Goal: Navigation & Orientation: Understand site structure

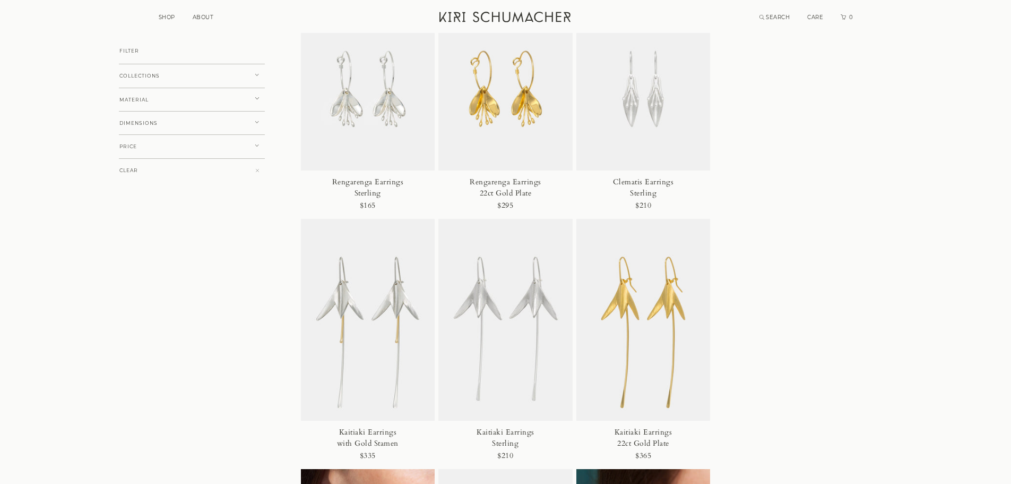
scroll to position [1850, 0]
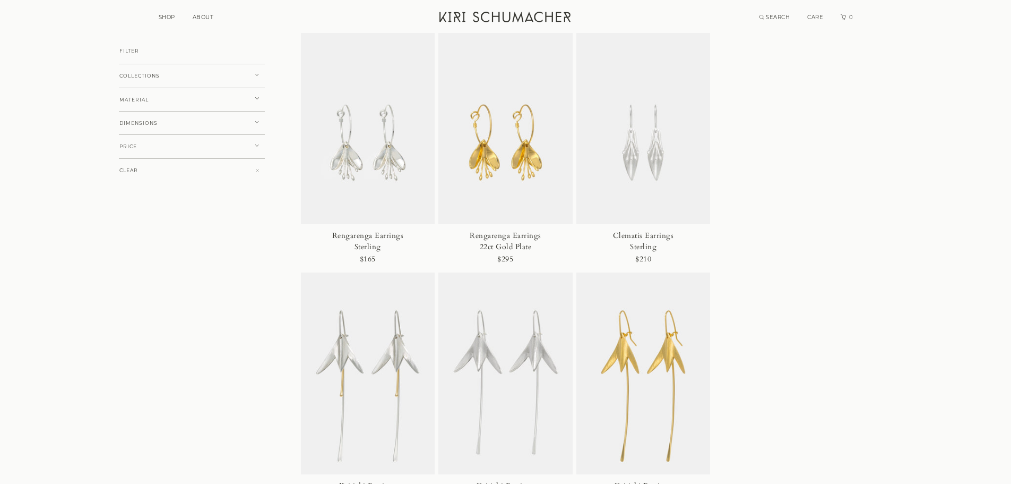
click at [203, 19] on link "ABOUT" at bounding box center [203, 17] width 21 height 7
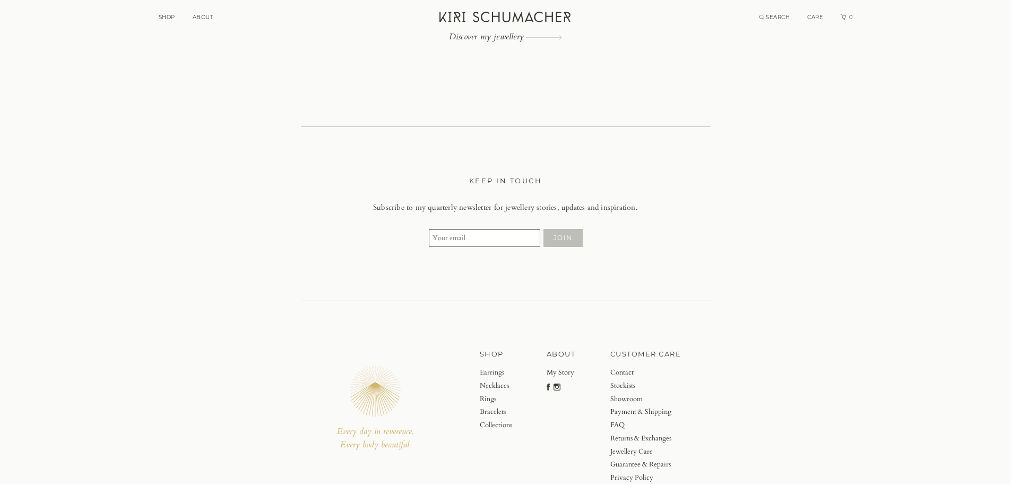
scroll to position [3614, 0]
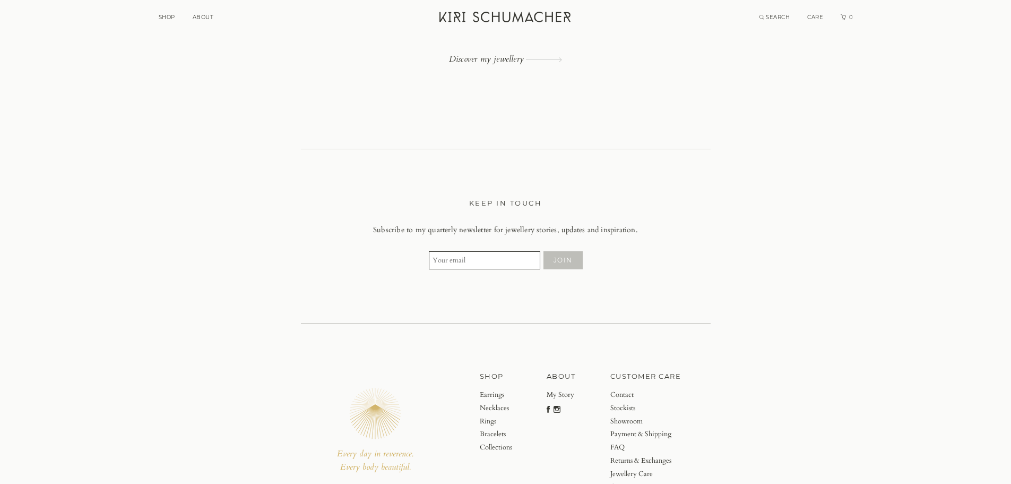
click at [489, 406] on link "Necklaces" at bounding box center [496, 407] width 32 height 13
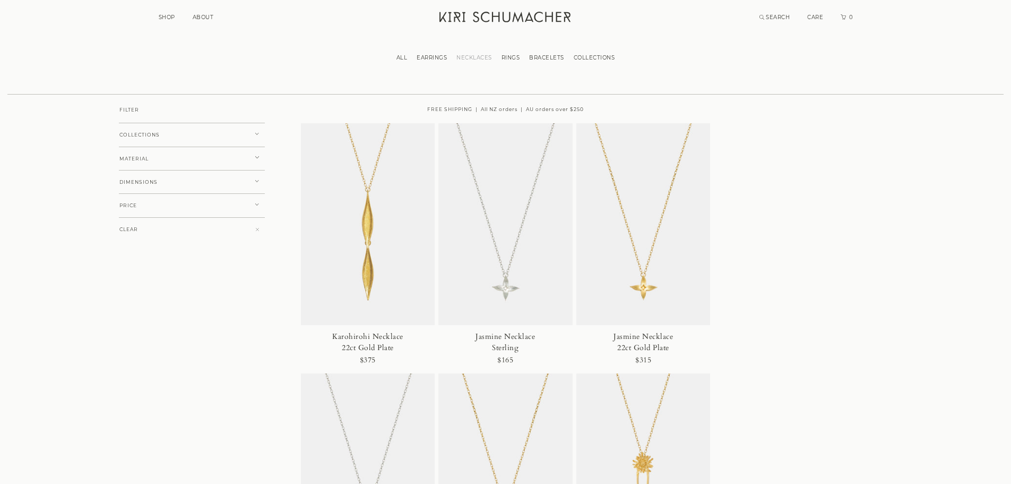
click at [515, 57] on link "RINGS" at bounding box center [511, 57] width 28 height 7
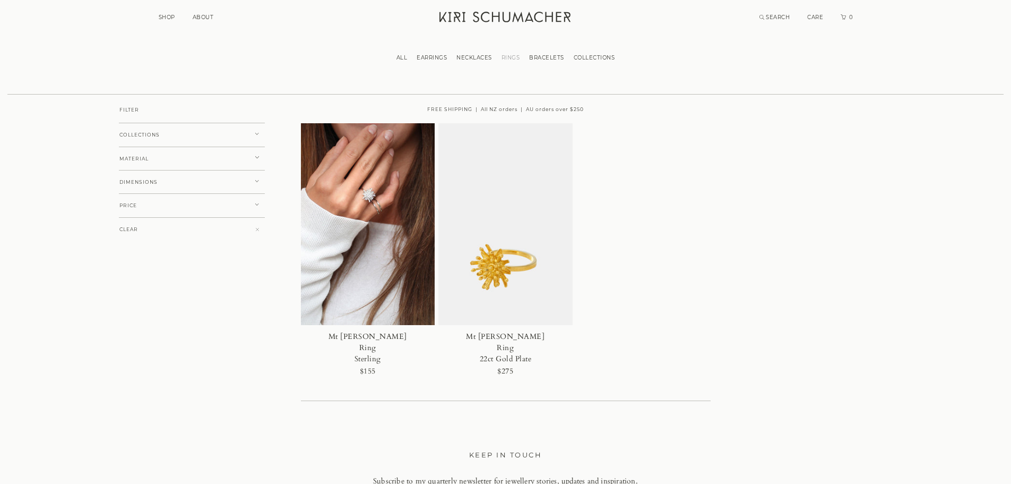
click at [547, 56] on link "BRACELETS" at bounding box center [547, 57] width 45 height 7
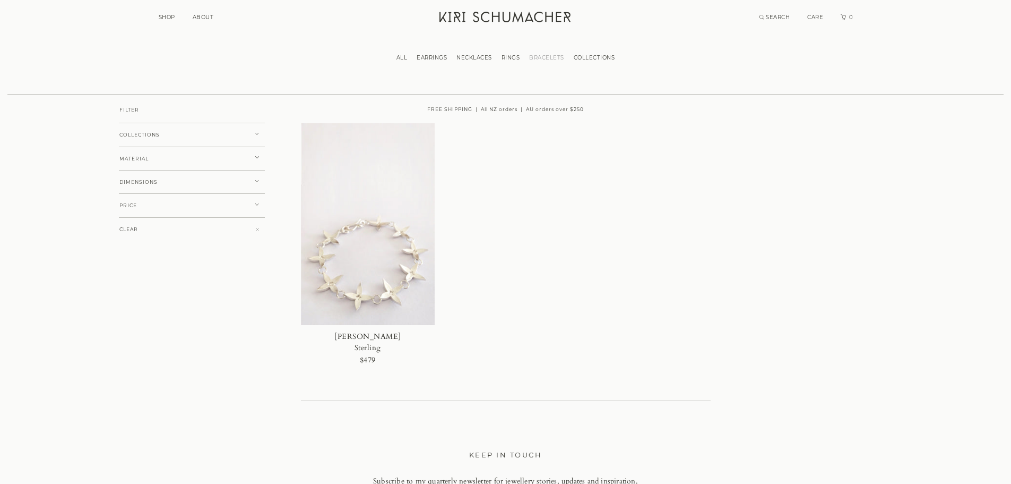
click at [580, 56] on link "COLLECTIONS" at bounding box center [594, 57] width 51 height 7
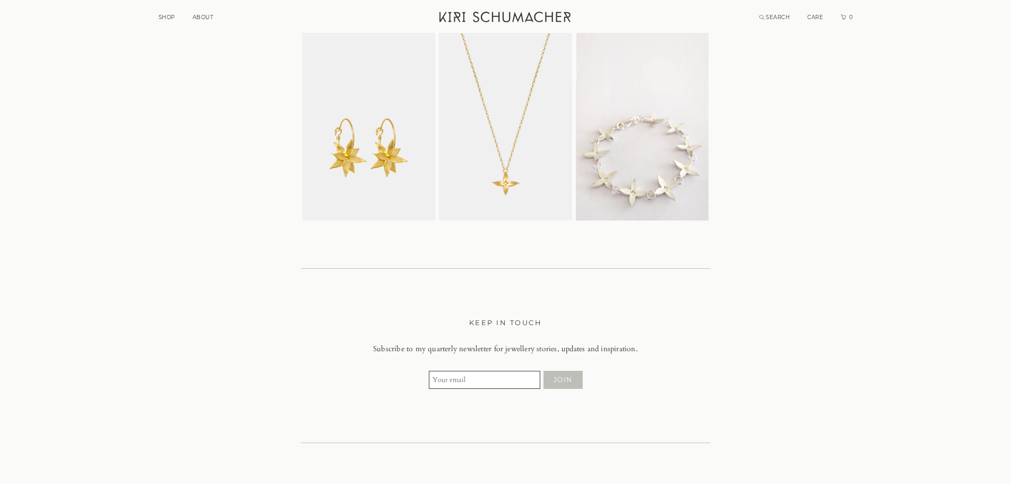
scroll to position [2243, 0]
